Goal: Task Accomplishment & Management: Manage account settings

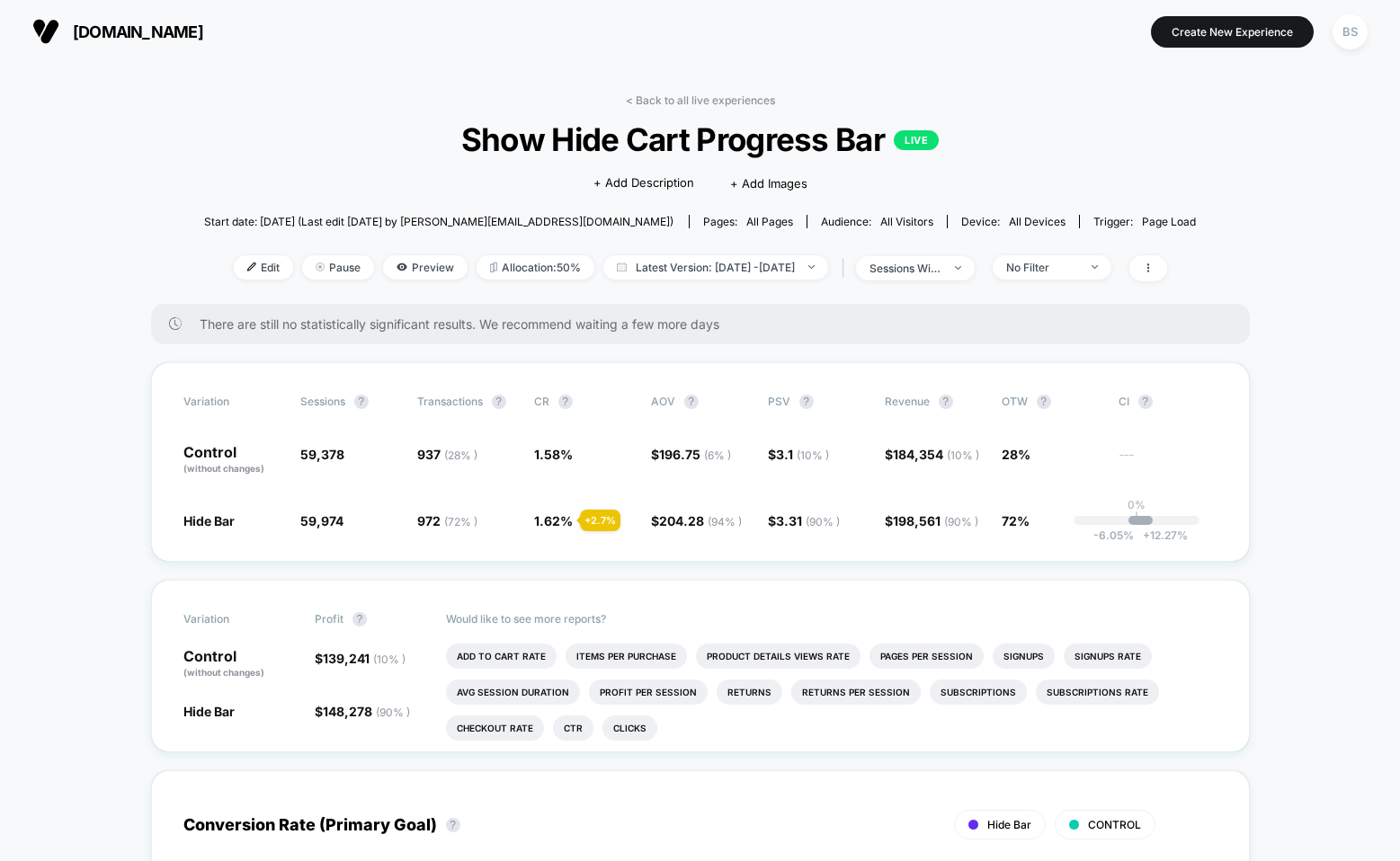
click at [653, 93] on link "< Back to all live experiences" at bounding box center [700, 100] width 149 height 14
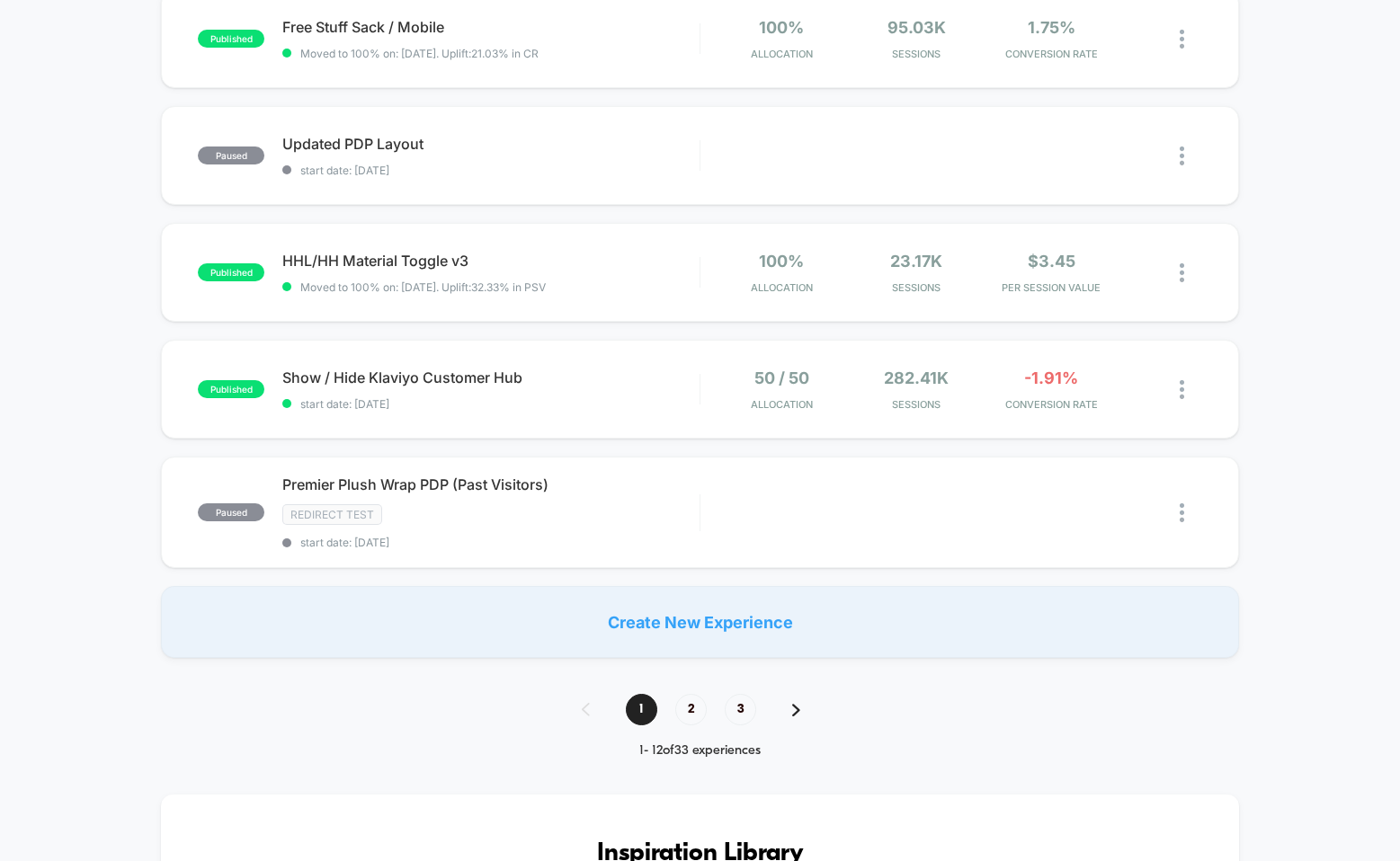
scroll to position [948, 0]
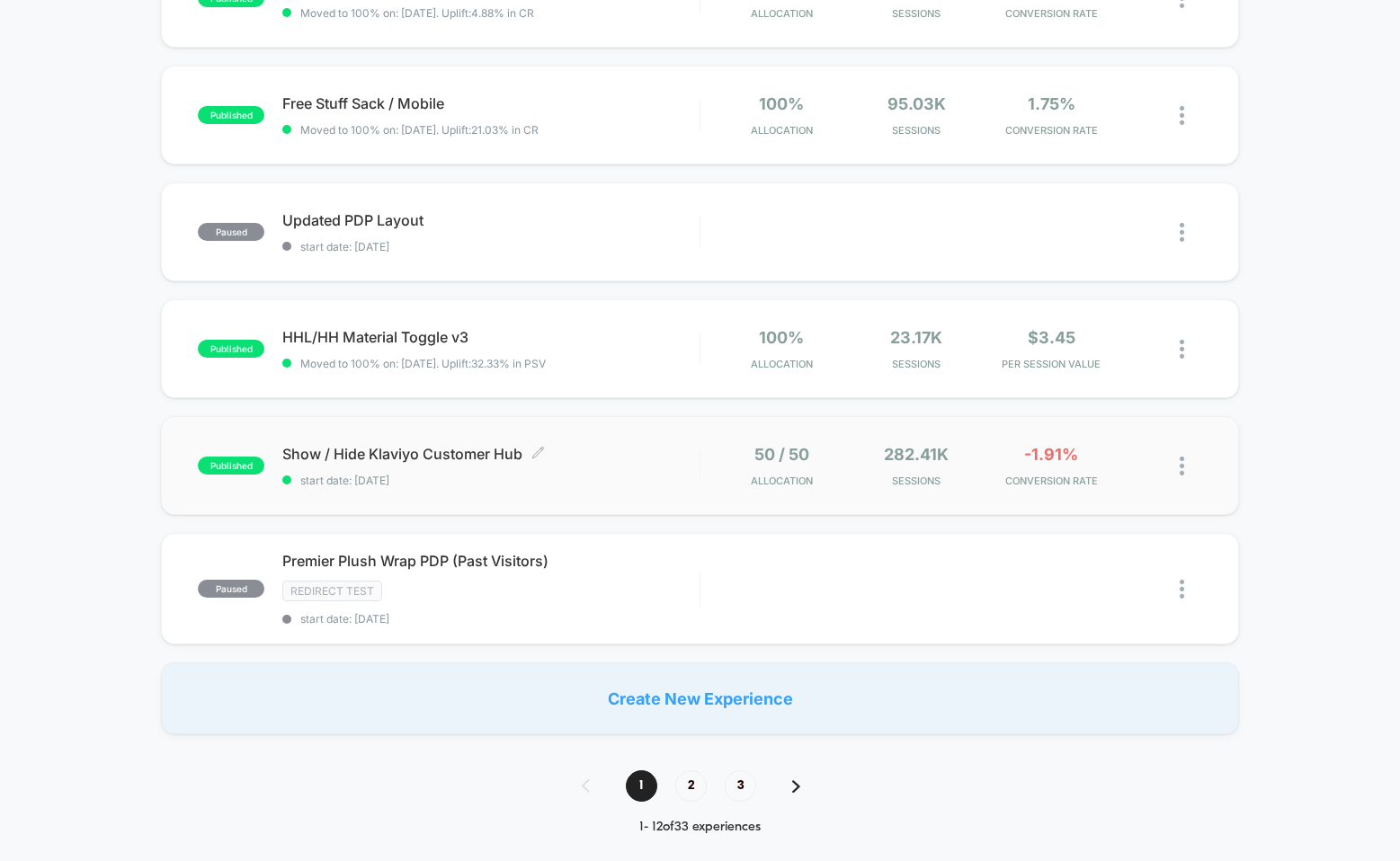
click at [672, 455] on span "Show / Hide Klaviyo Customer Hub Click to edit experience details" at bounding box center [491, 454] width 418 height 18
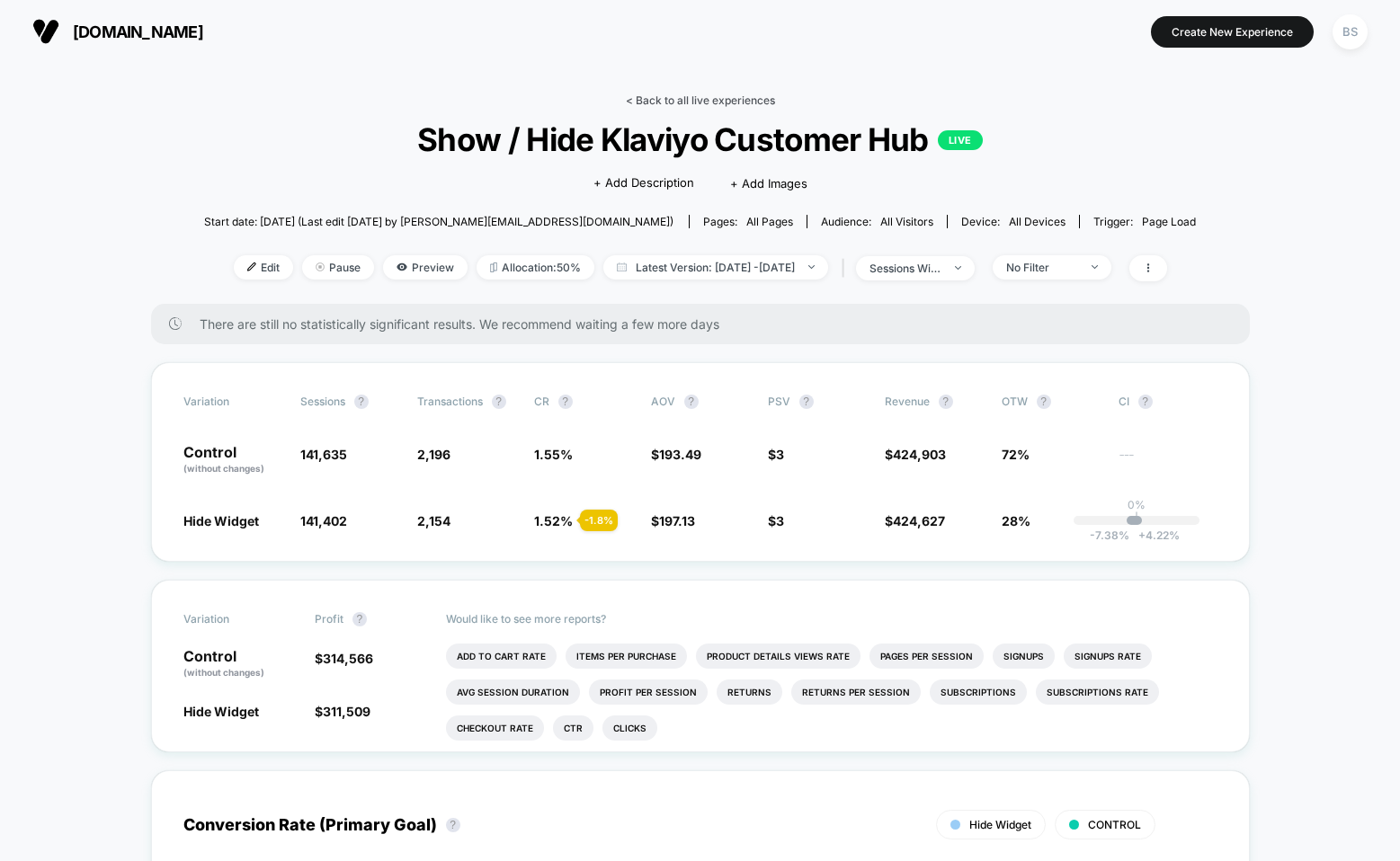
click at [666, 98] on link "< Back to all live experiences" at bounding box center [700, 100] width 149 height 14
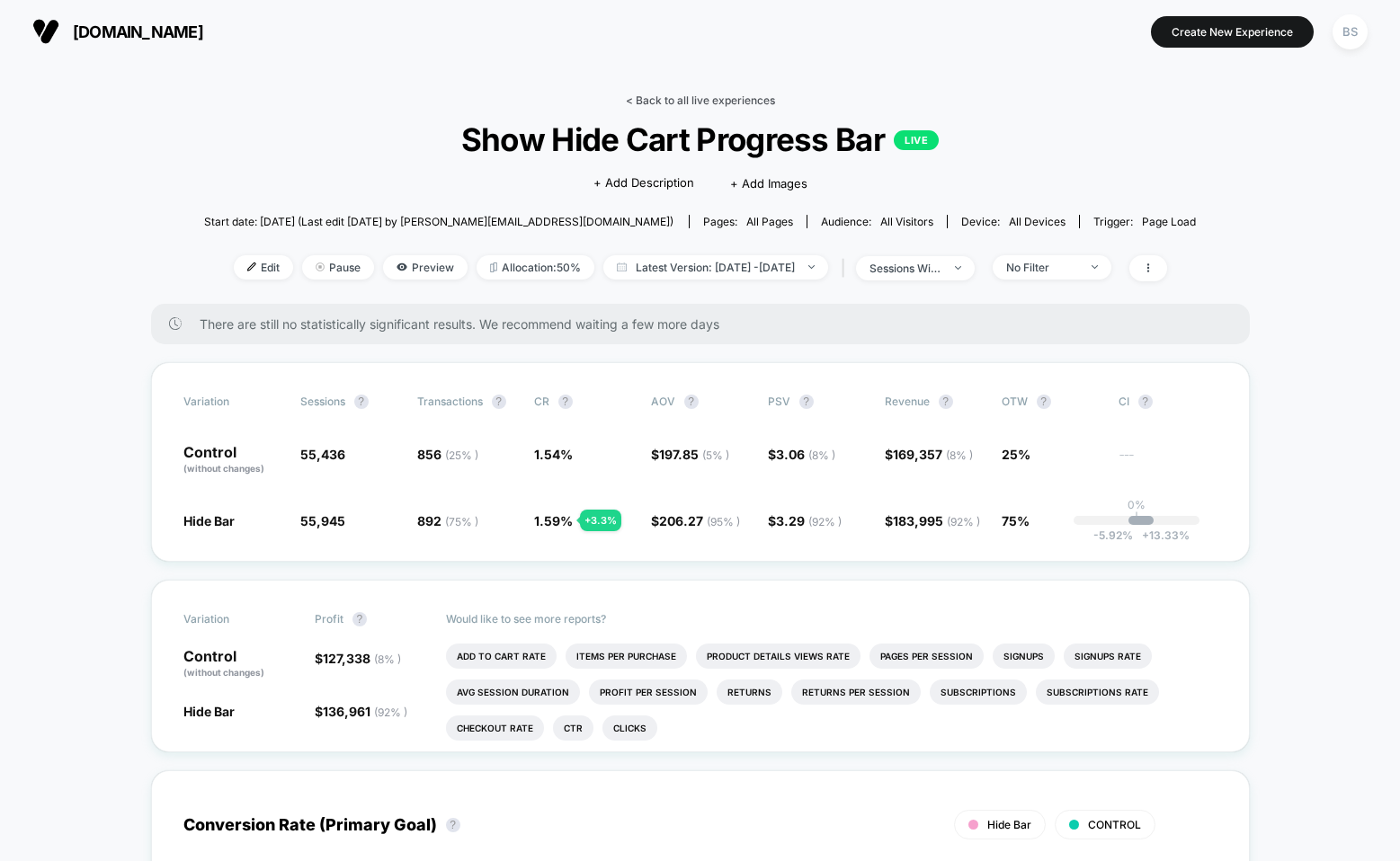
click at [645, 96] on link "< Back to all live experiences" at bounding box center [700, 100] width 149 height 14
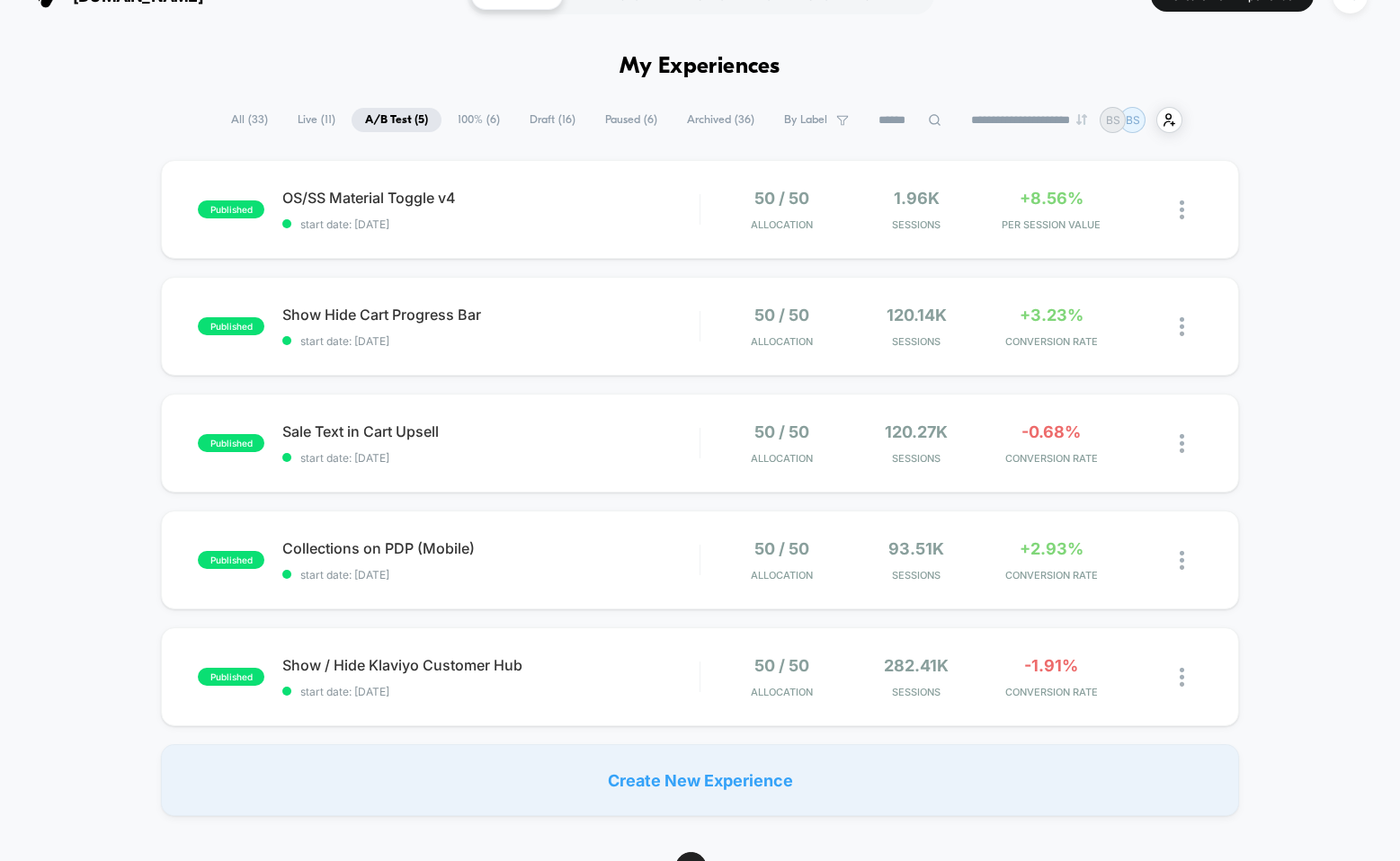
scroll to position [44, 0]
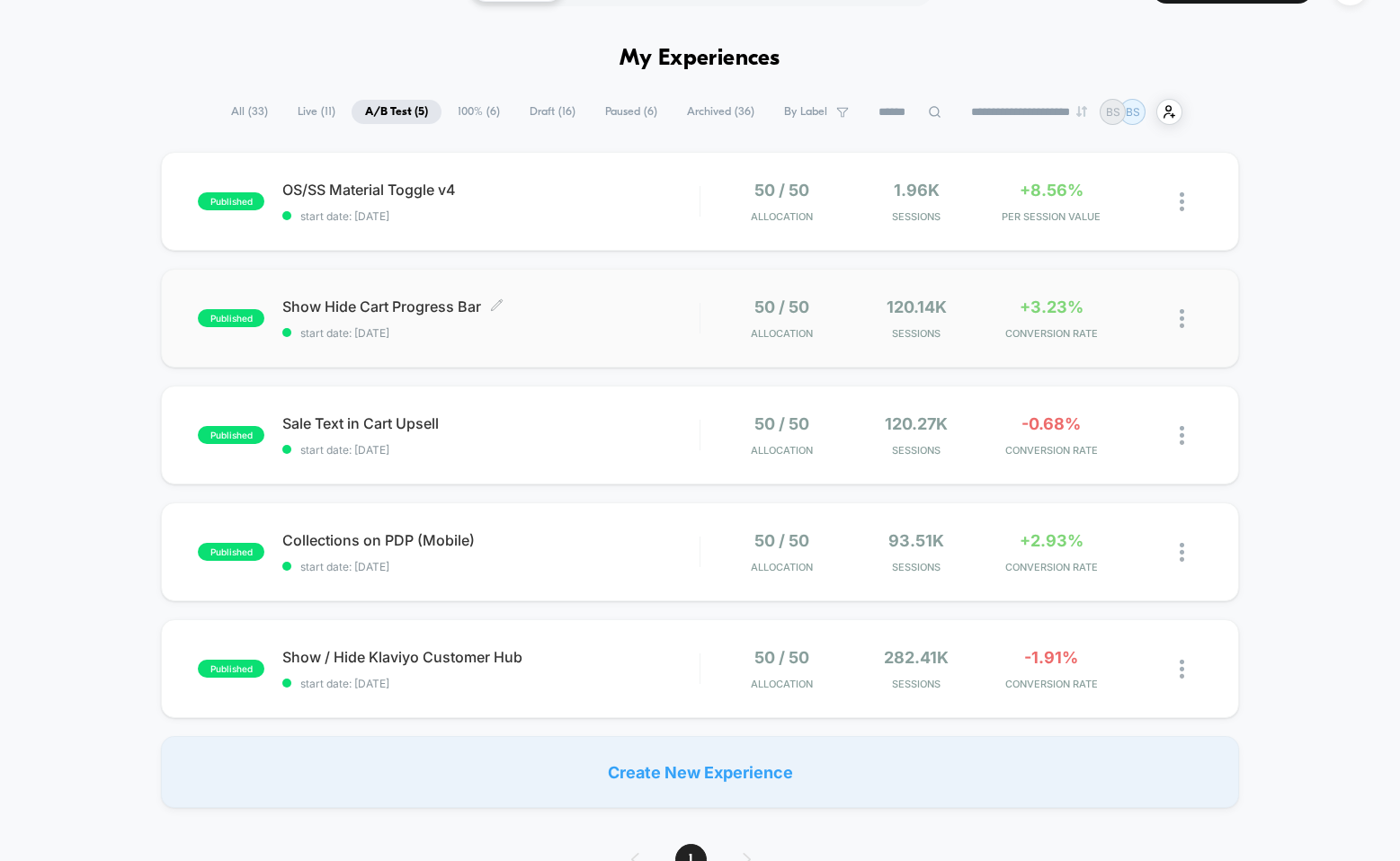
click at [699, 315] on div "Show Hide Cart Progress Bar Click to edit experience details Click to edit expe…" at bounding box center [491, 318] width 418 height 43
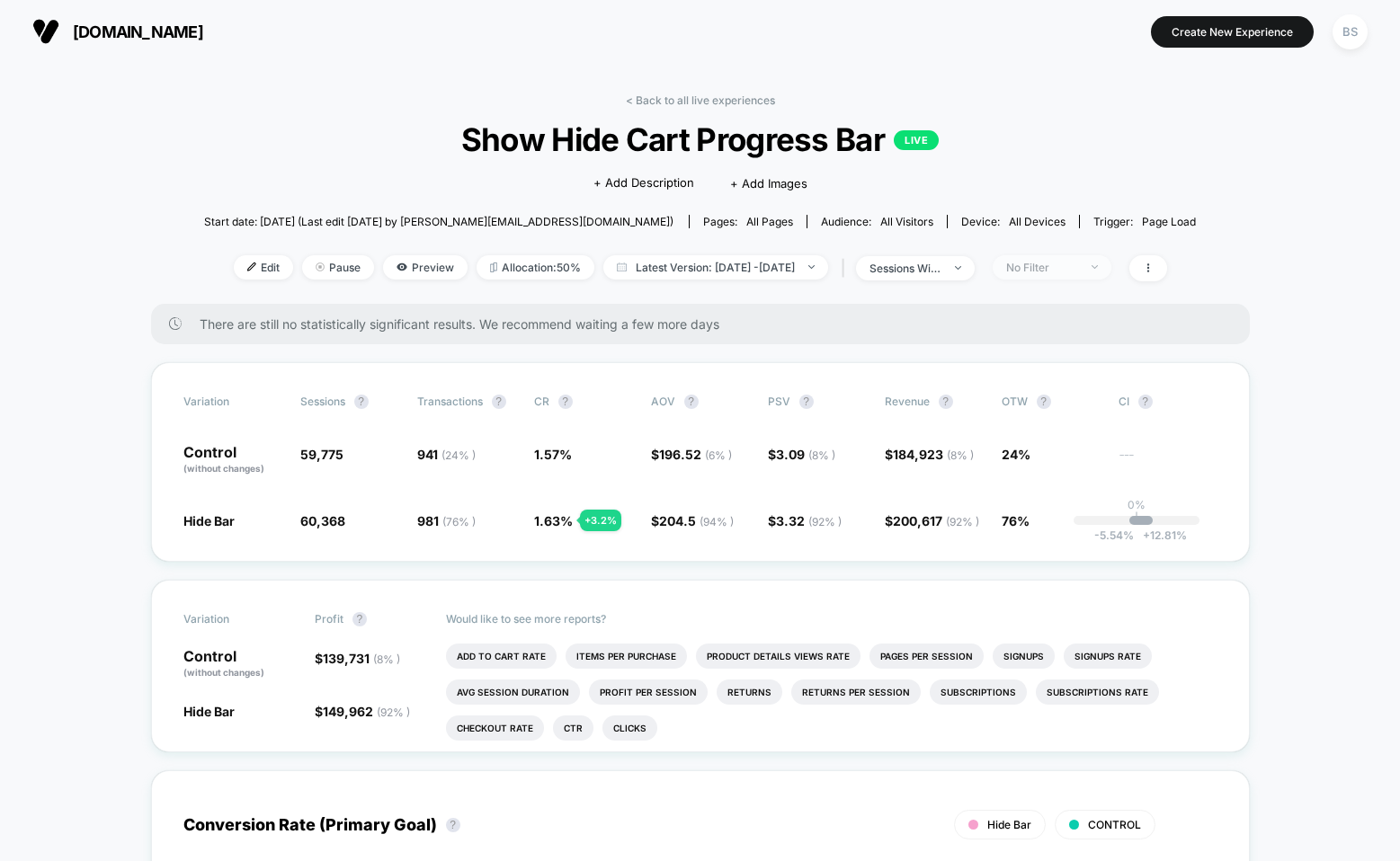
click at [1062, 276] on span "No Filter" at bounding box center [1051, 267] width 118 height 24
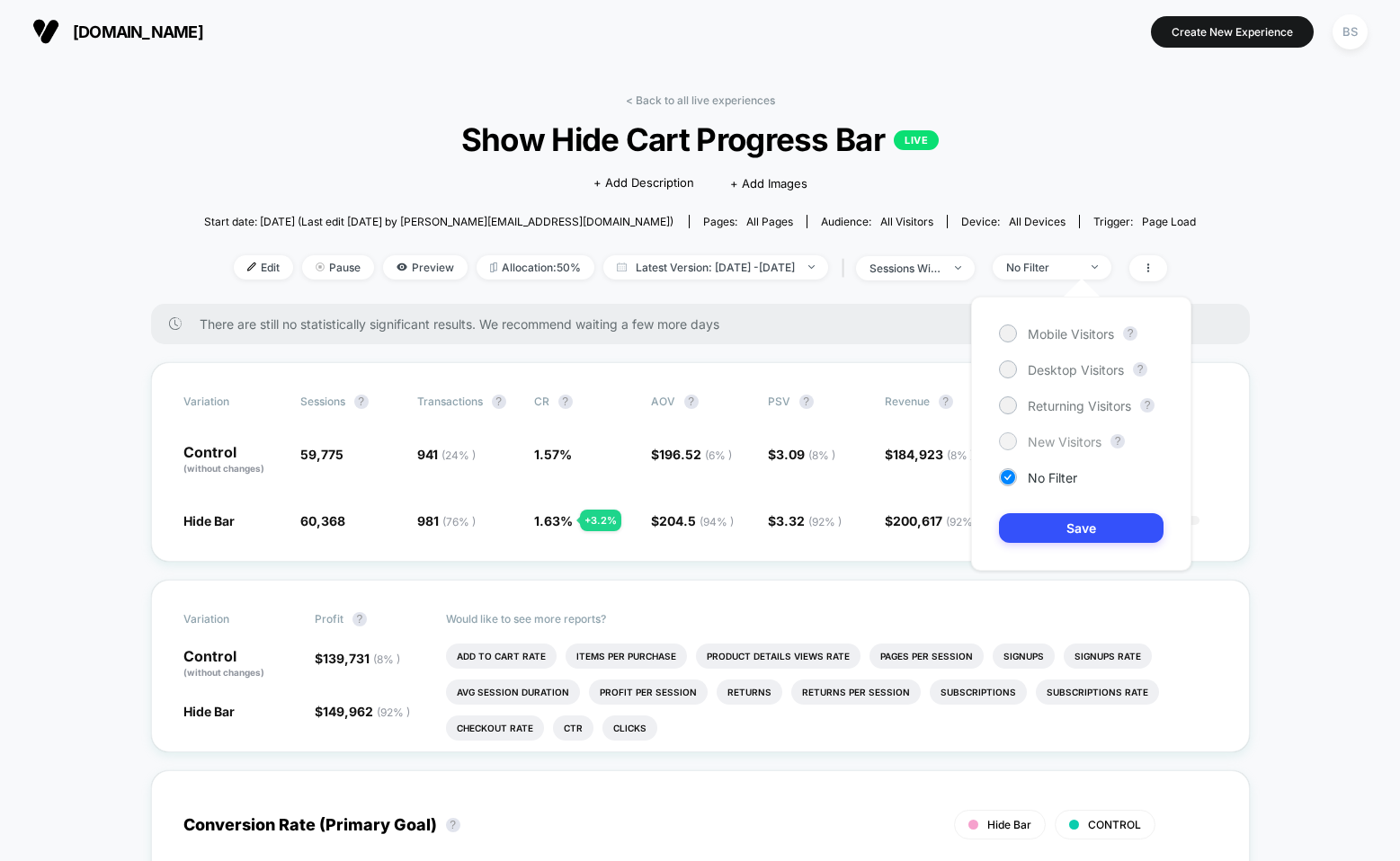
click at [1028, 441] on span "New Visitors" at bounding box center [1065, 441] width 74 height 15
click at [1031, 508] on div "Mobile Visitors ? Desktop Visitors ? Returning Visitors ? New Visitors ? No Fil…" at bounding box center [1082, 433] width 221 height 274
click at [1031, 521] on button "Save" at bounding box center [1081, 528] width 164 height 30
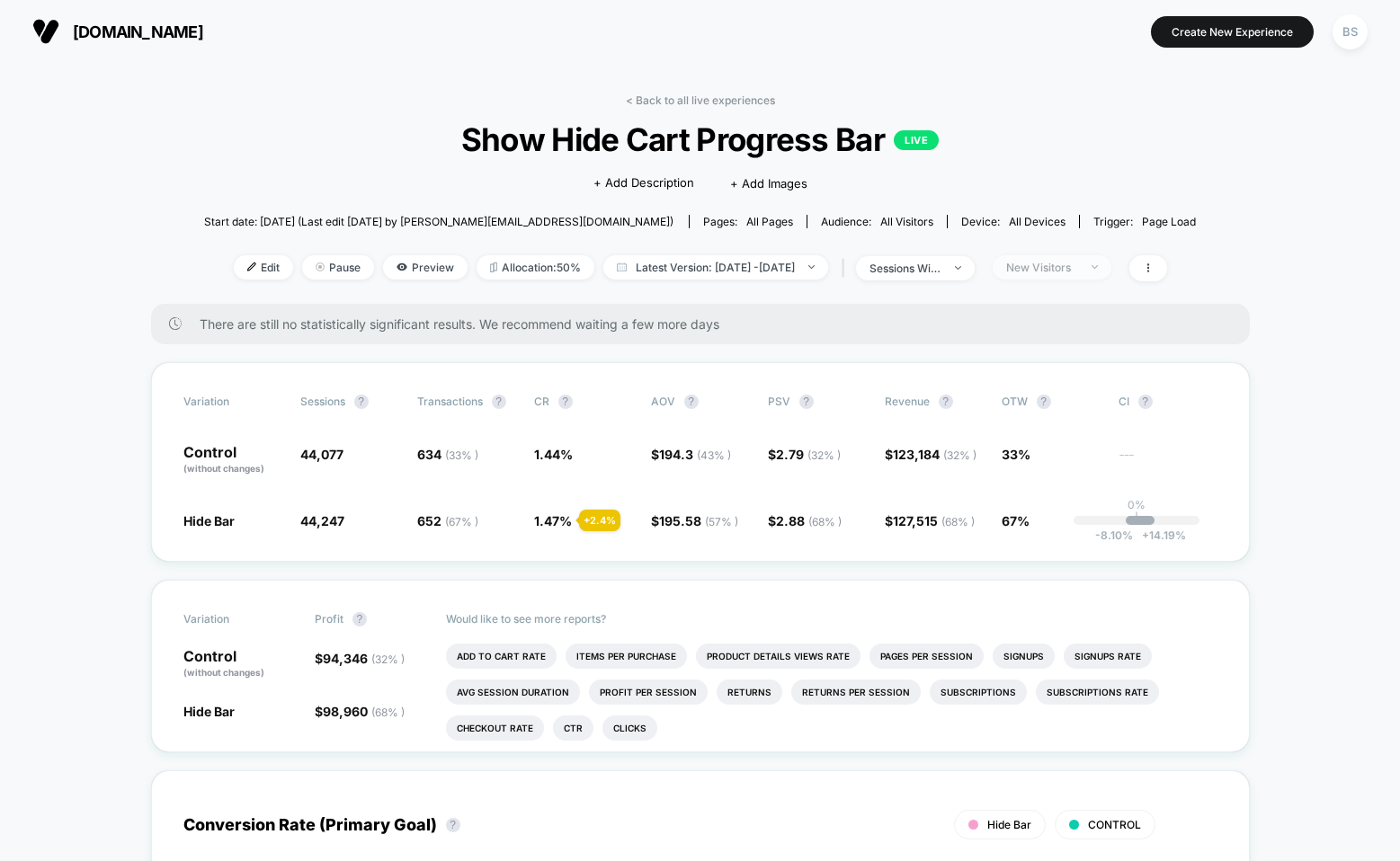
click at [1070, 258] on span "New Visitors" at bounding box center [1051, 267] width 118 height 24
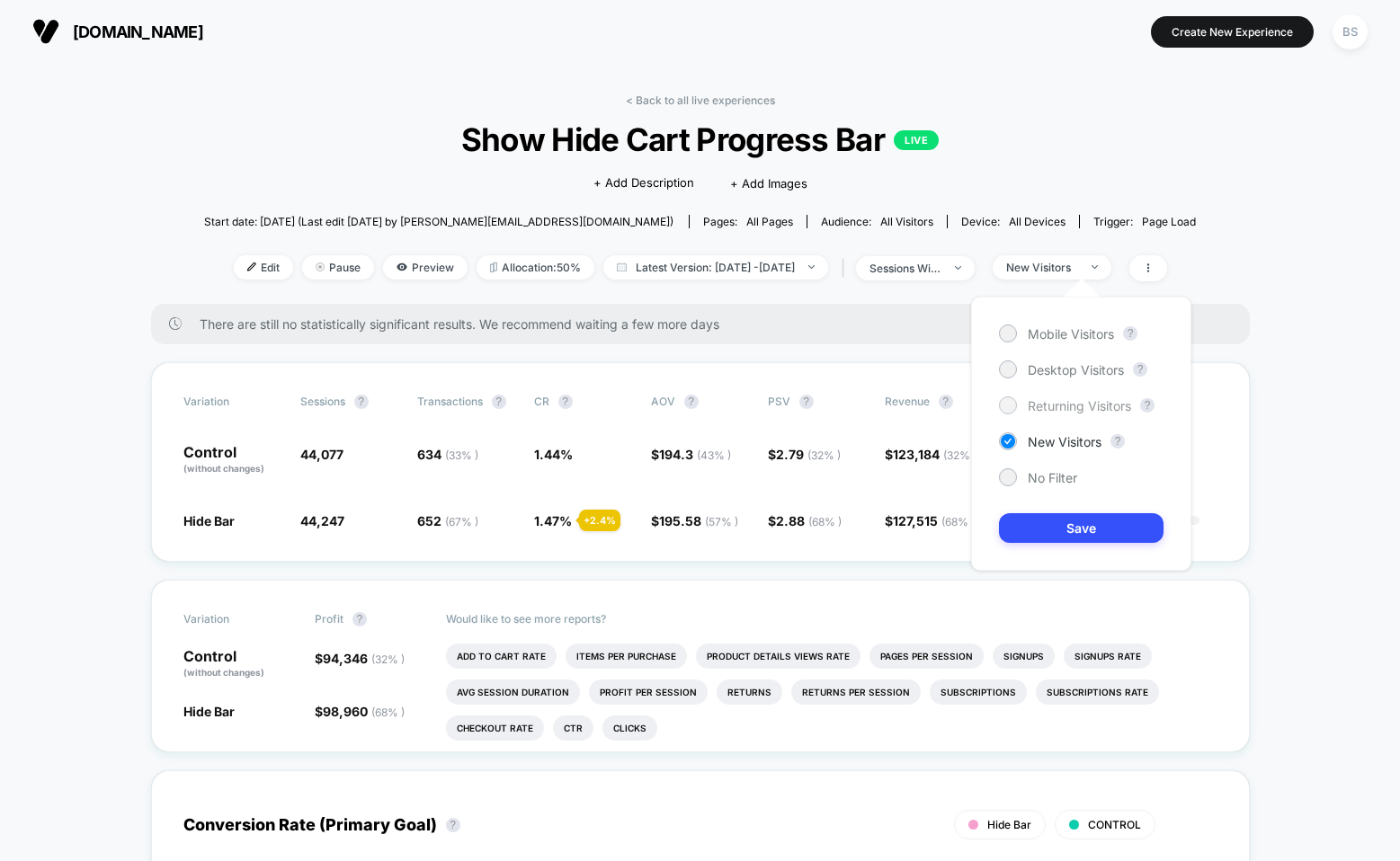
click at [1041, 407] on span "Returning Visitors" at bounding box center [1080, 406] width 103 height 15
click at [1045, 517] on button "Save" at bounding box center [1081, 528] width 164 height 30
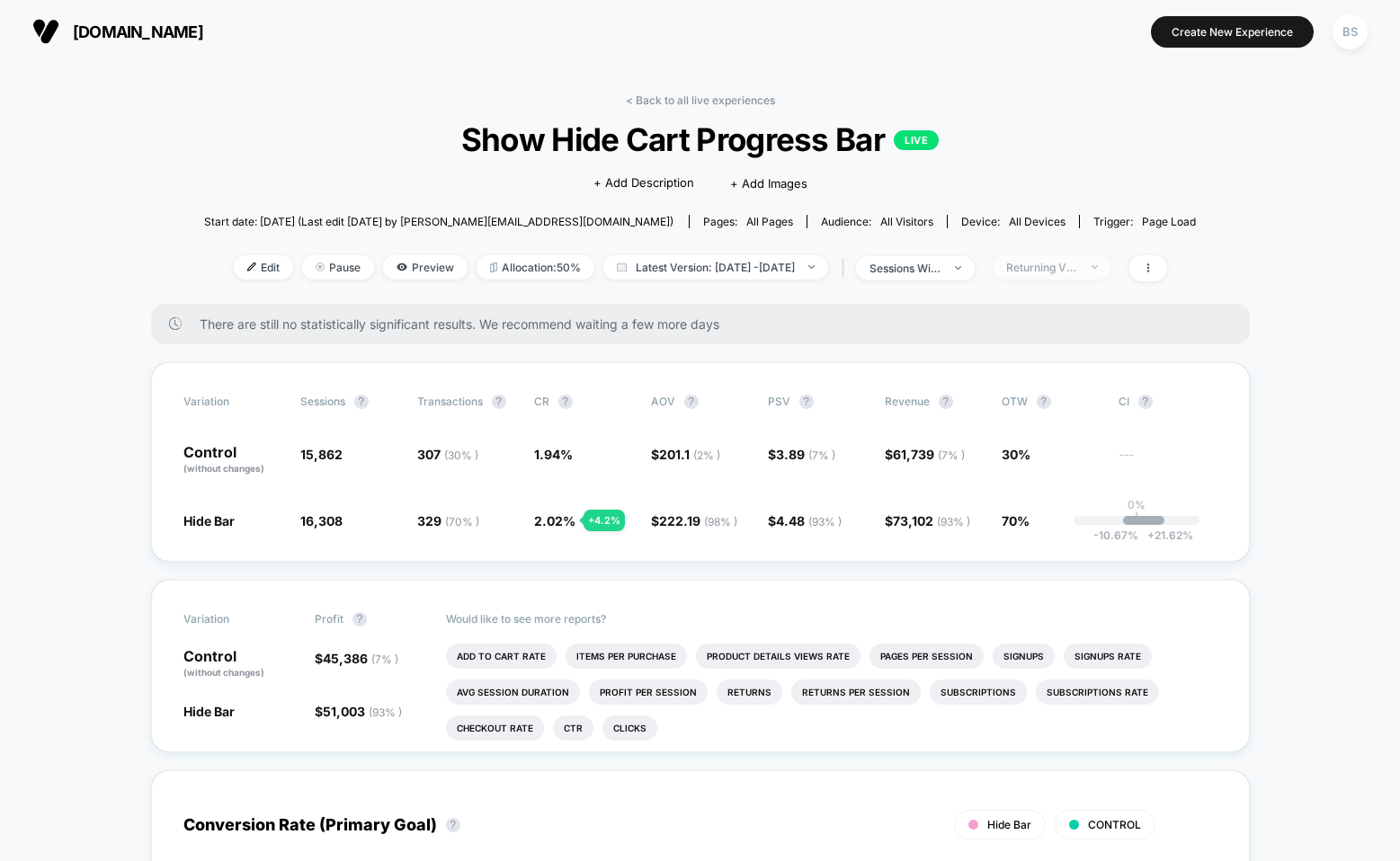
click at [1078, 269] on div "Returning Visitors" at bounding box center [1042, 267] width 72 height 14
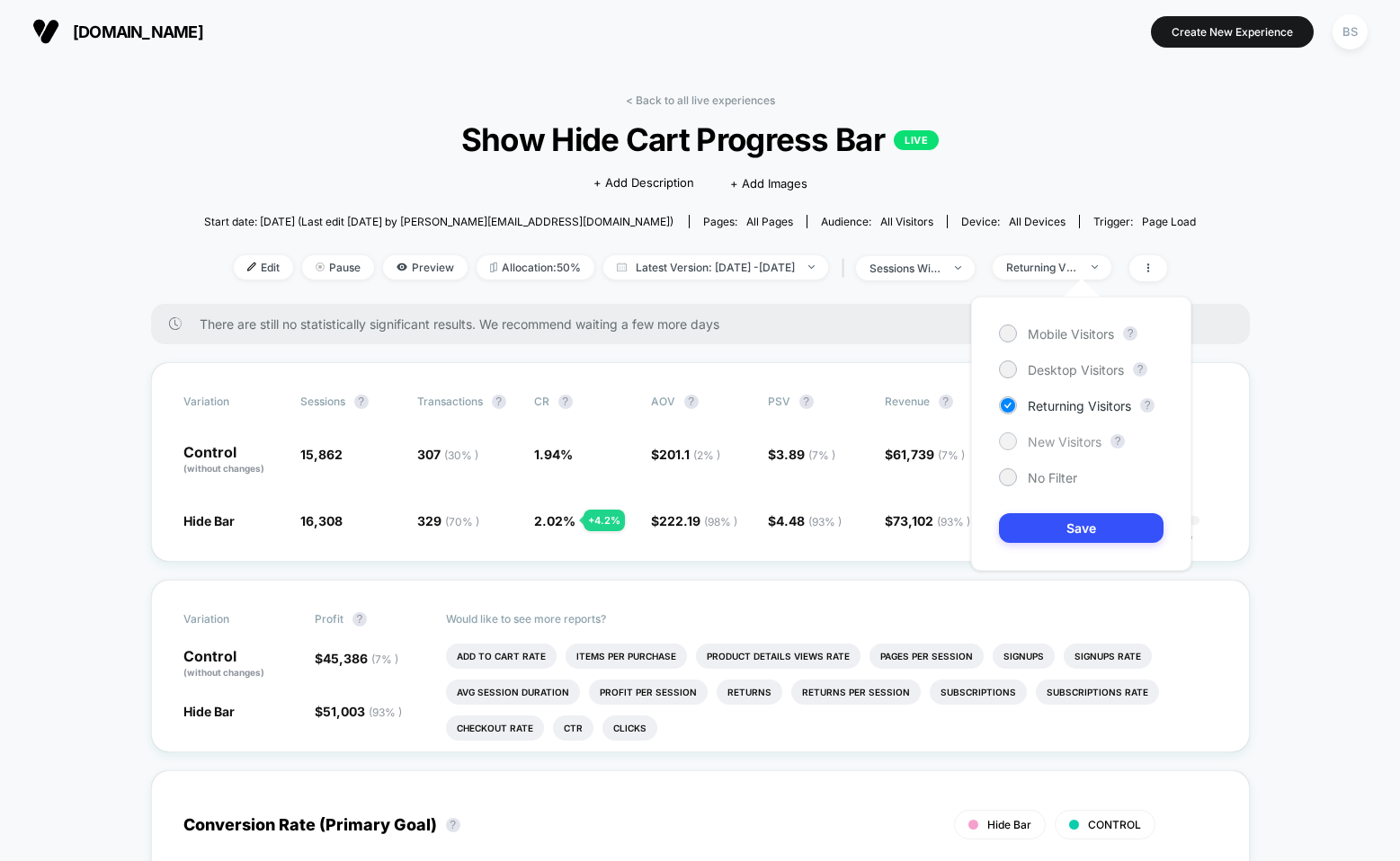
click at [1051, 435] on span "New Visitors" at bounding box center [1065, 441] width 74 height 15
click at [1053, 513] on button "Save" at bounding box center [1081, 528] width 164 height 30
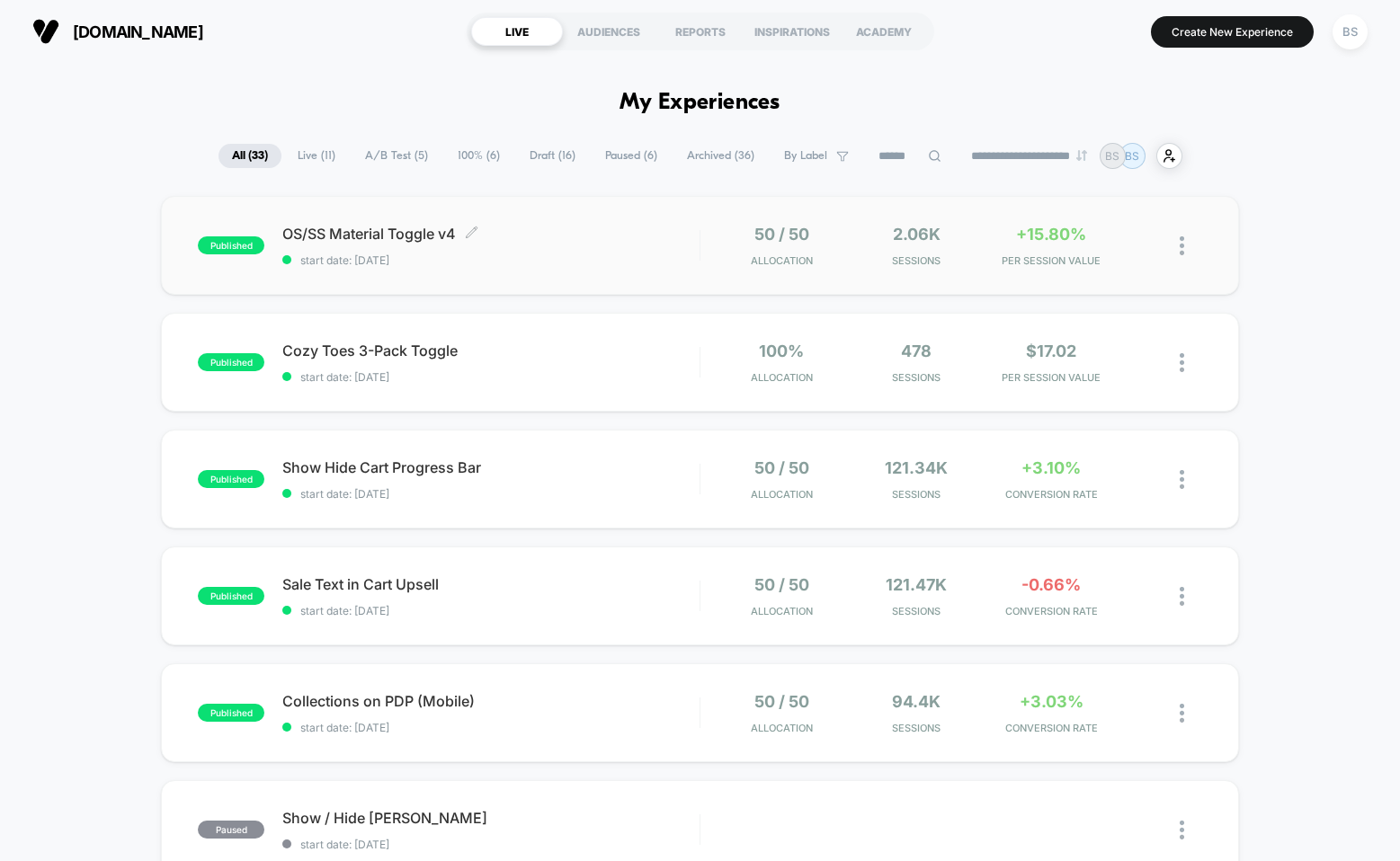
click at [592, 255] on span "start date: [DATE]" at bounding box center [491, 260] width 418 height 14
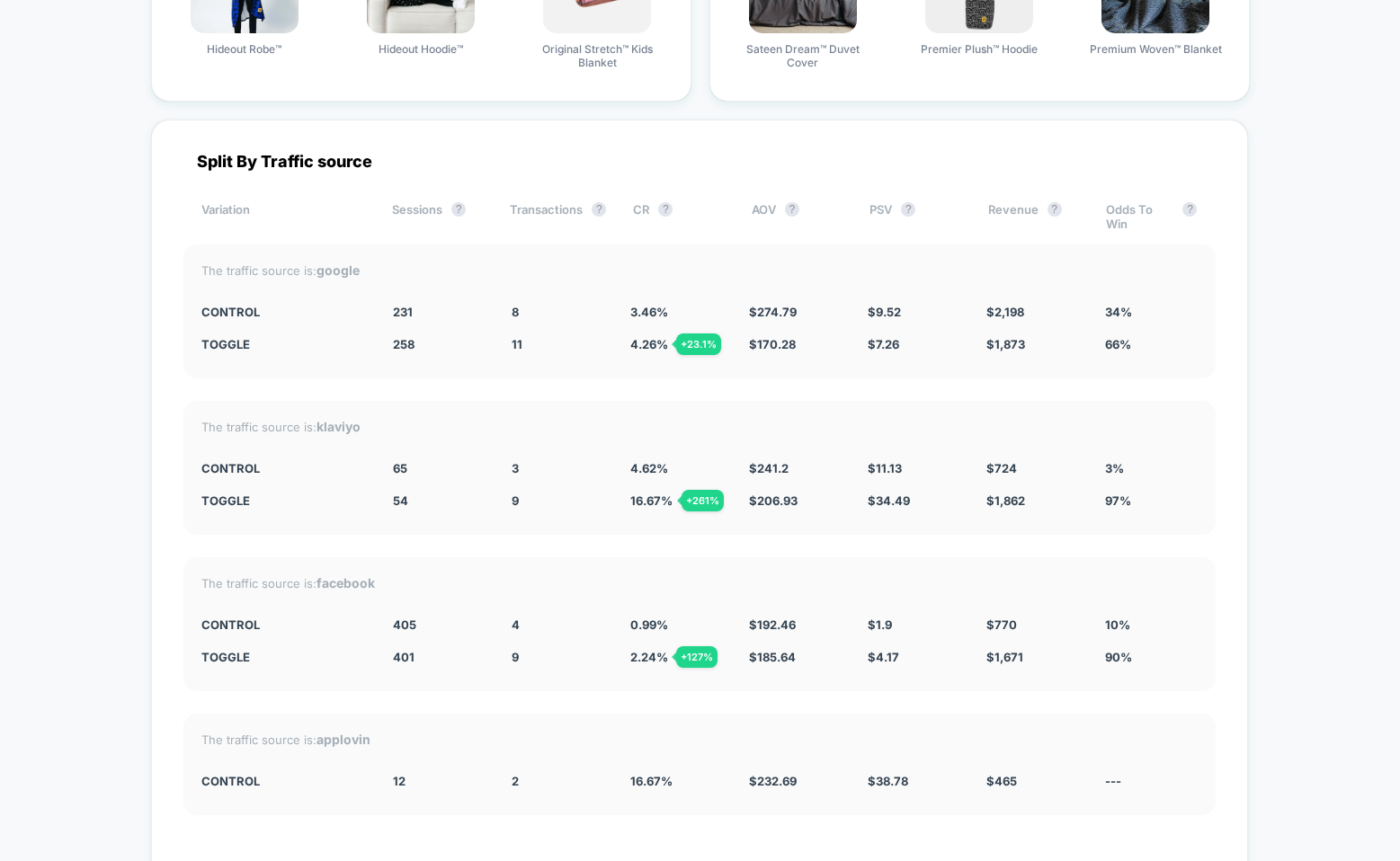
scroll to position [4995, 0]
